Goal: Task Accomplishment & Management: Complete application form

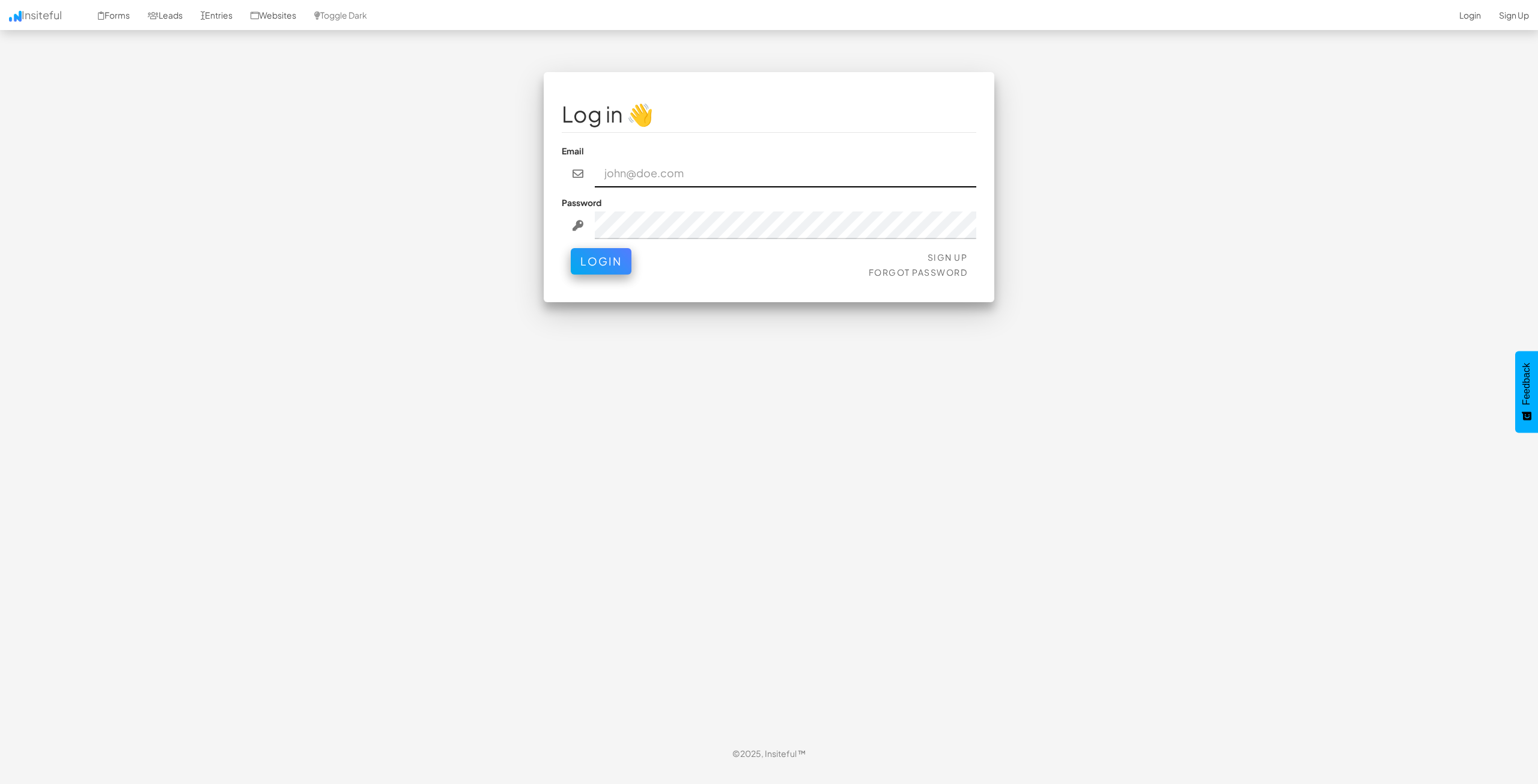
click at [664, 187] on input "email" at bounding box center [785, 173] width 382 height 28
click at [924, 260] on li "Sign Up" at bounding box center [918, 257] width 99 height 12
click at [934, 256] on link "Sign Up" at bounding box center [948, 257] width 40 height 11
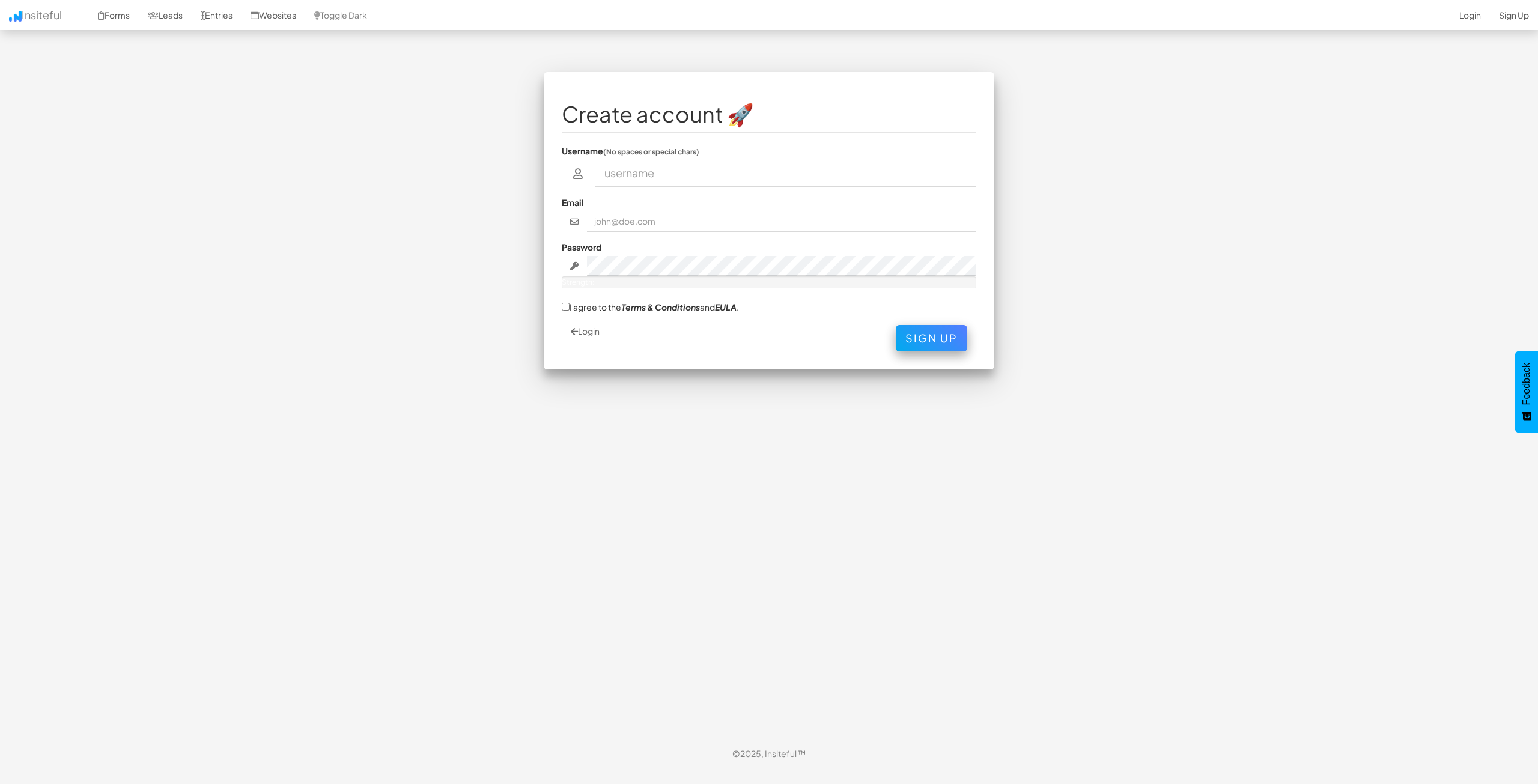
click at [680, 175] on input "text" at bounding box center [785, 173] width 382 height 28
